Goal: Check status: Check status

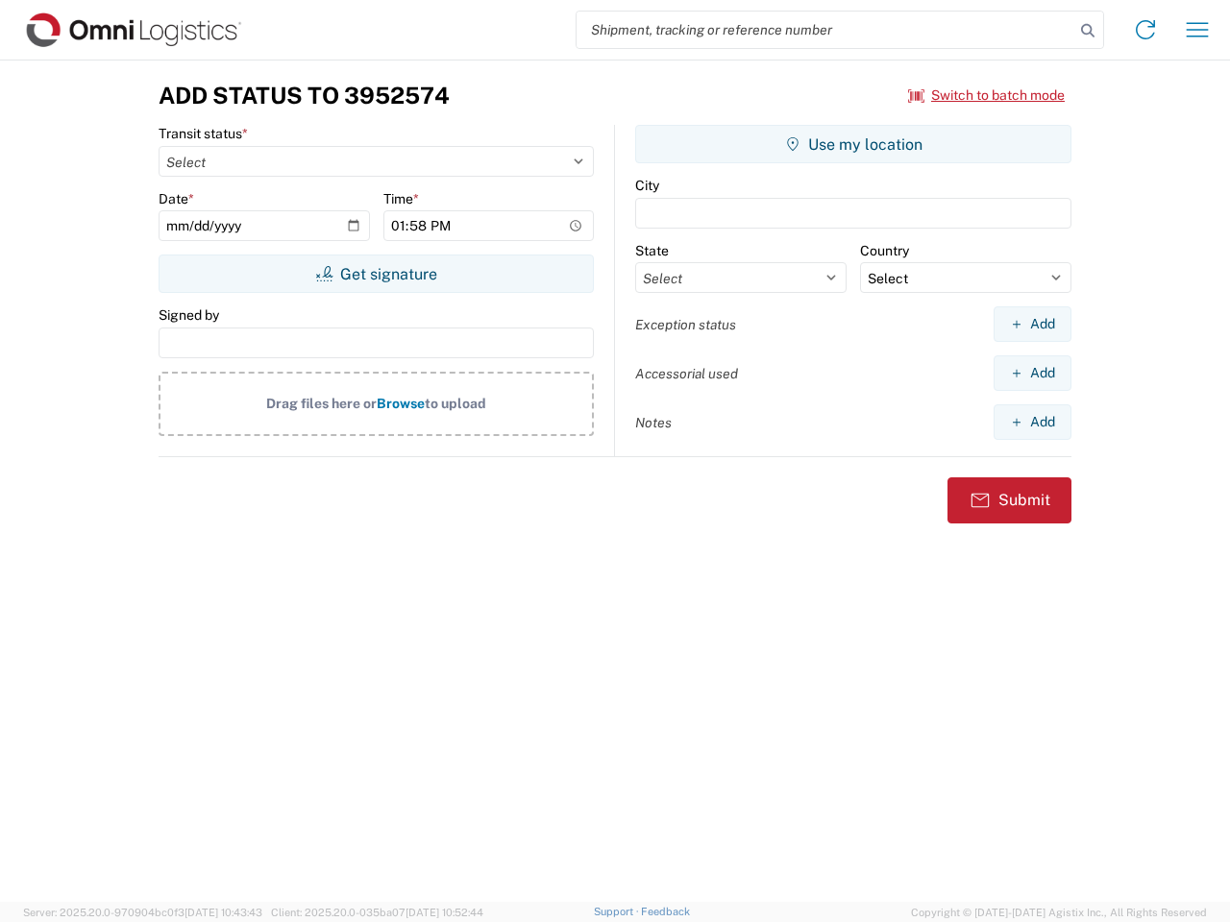
click at [825, 30] on input "search" at bounding box center [825, 30] width 498 height 37
click at [1087, 31] on icon at bounding box center [1087, 30] width 27 height 27
click at [1145, 30] on icon at bounding box center [1145, 29] width 31 height 31
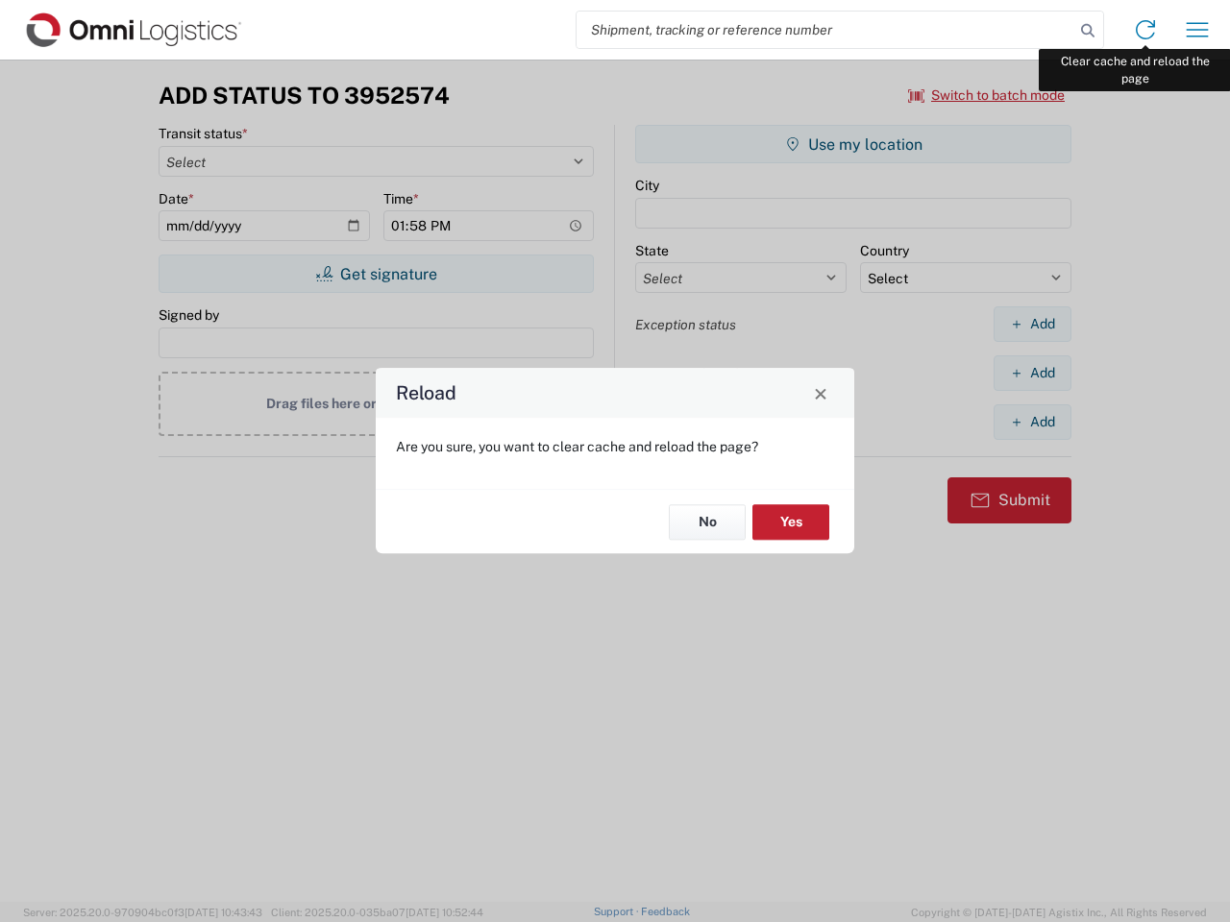
click at [1197, 30] on div "Reload Are you sure, you want to clear cache and reload the page? No Yes" at bounding box center [615, 461] width 1230 height 922
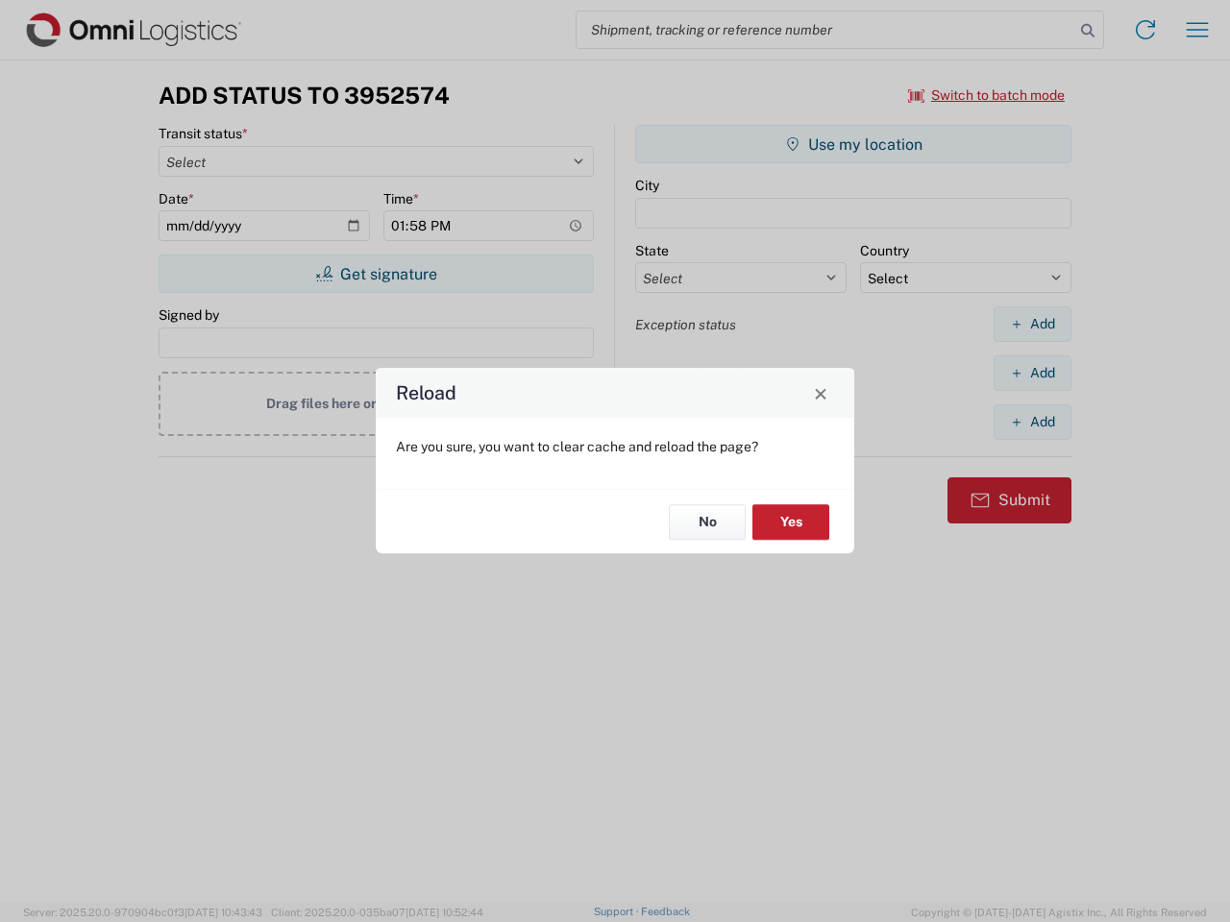
click at [987, 95] on div "Reload Are you sure, you want to clear cache and reload the page? No Yes" at bounding box center [615, 461] width 1230 height 922
click at [376, 274] on div "Reload Are you sure, you want to clear cache and reload the page? No Yes" at bounding box center [615, 461] width 1230 height 922
click at [853, 144] on div "Reload Are you sure, you want to clear cache and reload the page? No Yes" at bounding box center [615, 461] width 1230 height 922
click at [1032, 324] on div "Reload Are you sure, you want to clear cache and reload the page? No Yes" at bounding box center [615, 461] width 1230 height 922
click at [1032, 373] on div "Reload Are you sure, you want to clear cache and reload the page? No Yes" at bounding box center [615, 461] width 1230 height 922
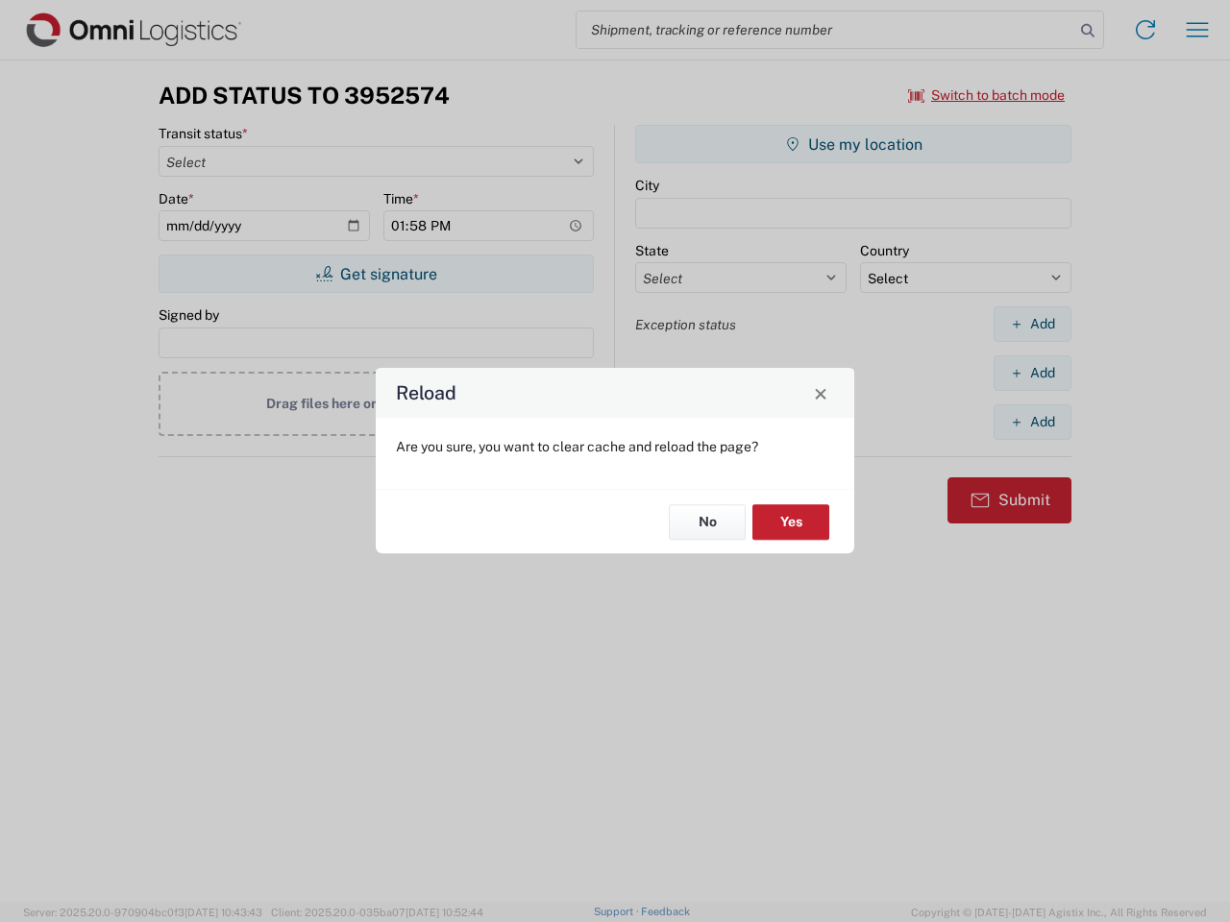
click at [1032, 422] on div "Reload Are you sure, you want to clear cache and reload the page? No Yes" at bounding box center [615, 461] width 1230 height 922
